Goal: Transaction & Acquisition: Book appointment/travel/reservation

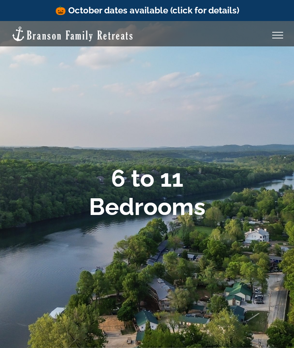
click at [203, 9] on link "🎃 October dates available (click for details)" at bounding box center [147, 10] width 184 height 11
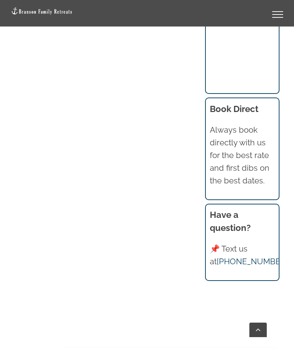
scroll to position [868, 0]
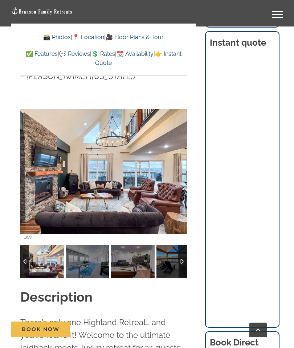
scroll to position [610, 0]
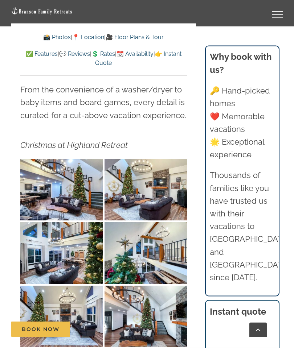
scroll to position [1497, 0]
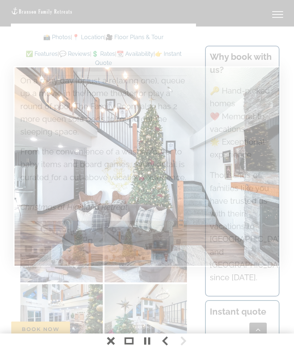
scroll to position [1434, 0]
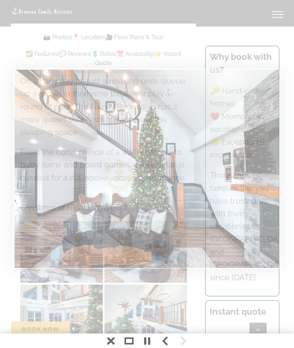
click at [280, 255] on div at bounding box center [146, 169] width 267 height 201
click at [81, 168] on img at bounding box center [147, 169] width 264 height 198
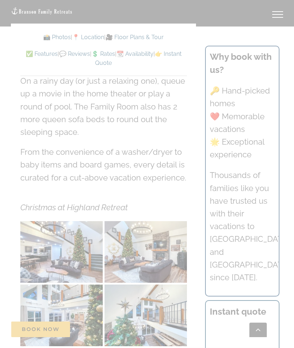
click at [51, 36] on div at bounding box center [147, 174] width 294 height 348
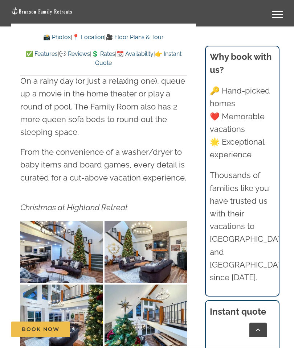
click at [50, 34] on link "📸 Photos" at bounding box center [57, 37] width 28 height 7
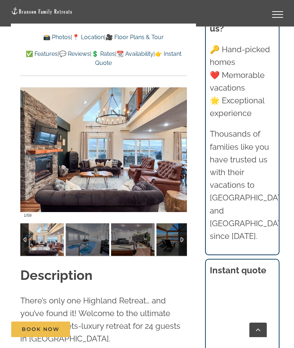
scroll to position [632, 0]
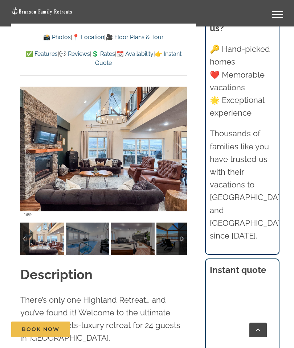
click at [260, 337] on link "Go to Top" at bounding box center [257, 330] width 17 height 15
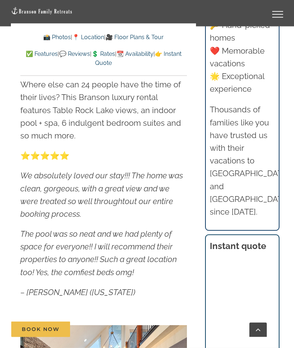
scroll to position [402, 0]
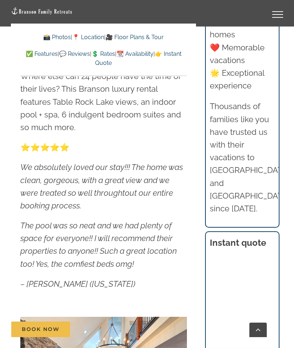
click at [268, 337] on div "Book Now" at bounding box center [152, 330] width 283 height 16
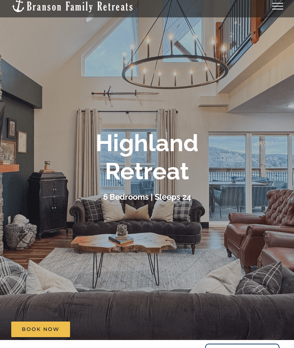
scroll to position [0, 0]
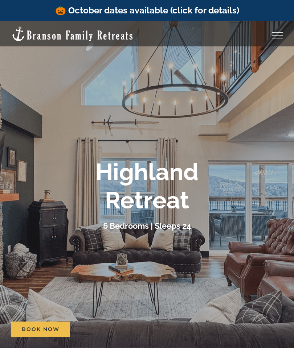
scroll to position [1434, 0]
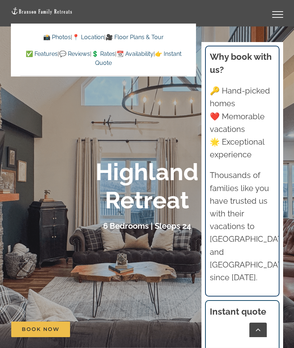
scroll to position [1513, 0]
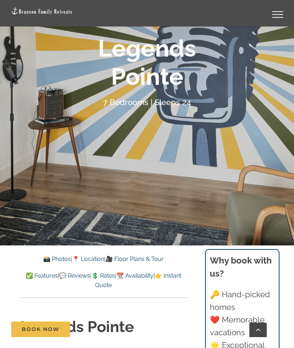
scroll to position [125, 0]
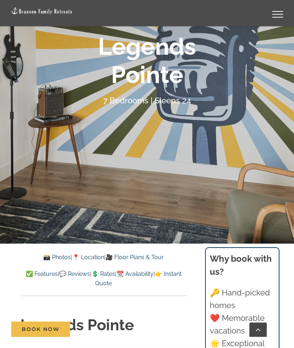
click at [174, 318] on h1 "Legends Pointe" at bounding box center [103, 325] width 166 height 21
click at [53, 254] on link "📸 Photos" at bounding box center [57, 257] width 28 height 7
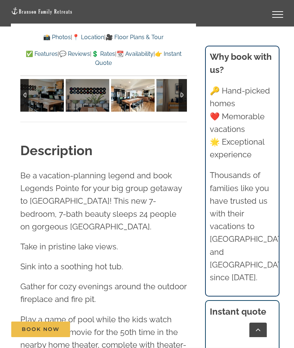
scroll to position [721, 0]
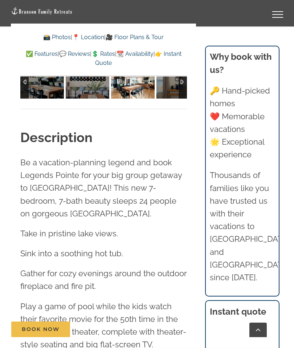
click at [137, 306] on span "Play a game of pool while the kids watch their favorite movie for the 50th time…" at bounding box center [103, 326] width 166 height 48
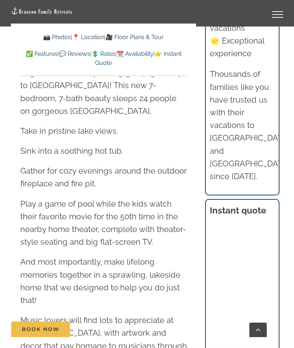
scroll to position [825, 0]
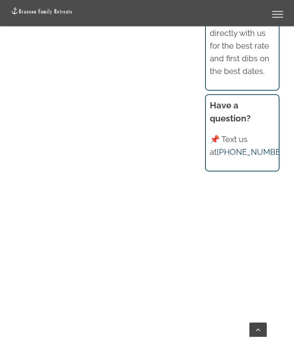
scroll to position [940, 0]
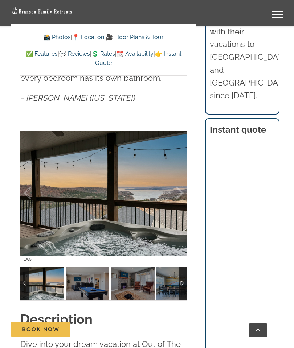
scroll to position [515, 0]
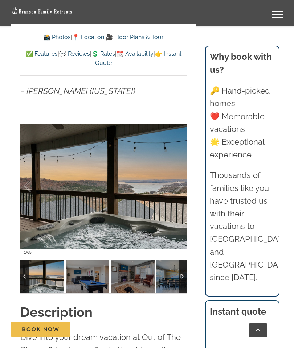
click at [54, 34] on link "📸 Photos" at bounding box center [57, 37] width 28 height 7
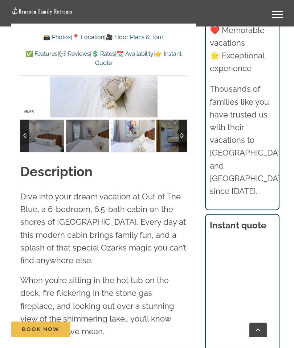
scroll to position [663, 0]
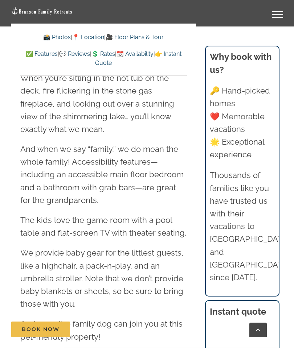
click at [47, 50] on link "✅ Features" at bounding box center [42, 53] width 32 height 7
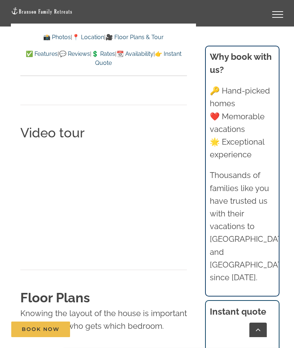
scroll to position [2655, 0]
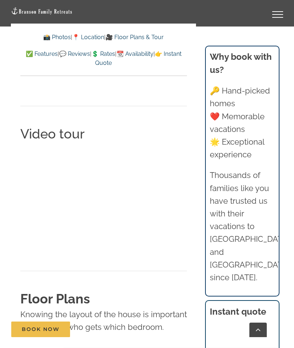
click at [146, 231] on div "Video tour" at bounding box center [103, 207] width 166 height 165
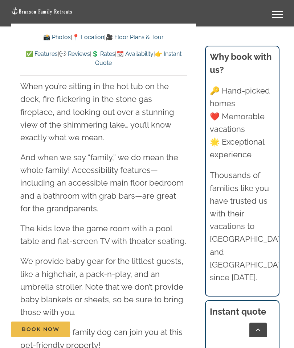
scroll to position [522, 0]
